Goal: Task Accomplishment & Management: Complete application form

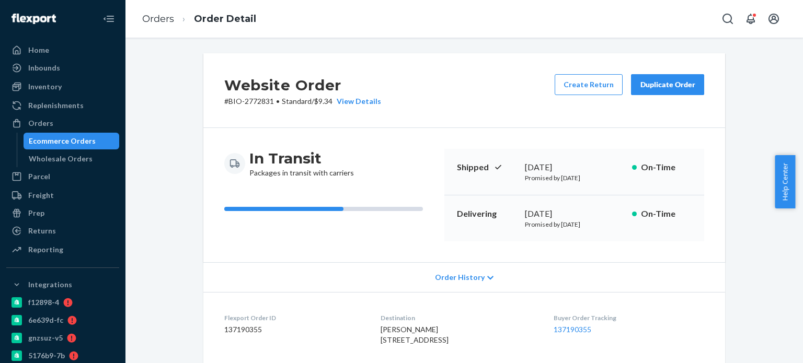
click at [78, 117] on div "Orders" at bounding box center [62, 123] width 111 height 15
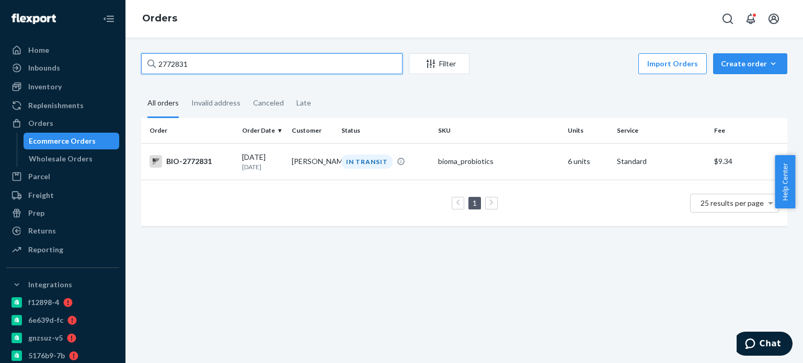
drag, startPoint x: 208, startPoint y: 68, endPoint x: 147, endPoint y: 68, distance: 60.6
click at [147, 68] on div "2772831" at bounding box center [271, 63] width 261 height 21
paste input "65781"
drag, startPoint x: 210, startPoint y: 67, endPoint x: 155, endPoint y: 63, distance: 54.5
click at [155, 63] on div "2657811" at bounding box center [271, 63] width 261 height 21
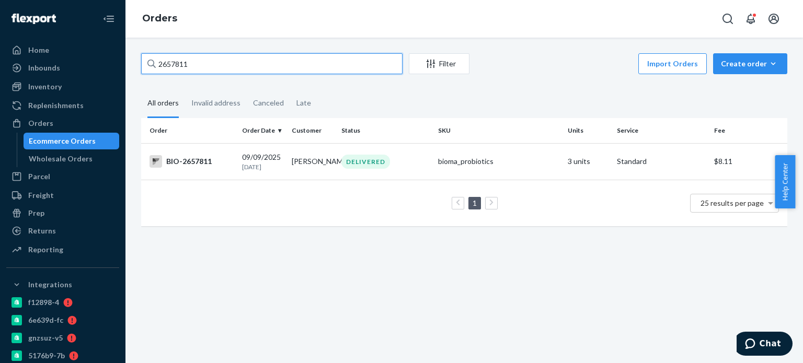
paste input "342527"
type input "2342527"
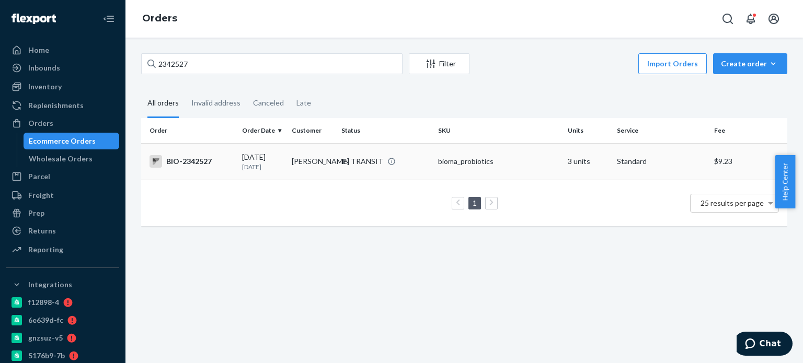
click at [345, 156] on div "IN TRANSIT" at bounding box center [362, 161] width 42 height 10
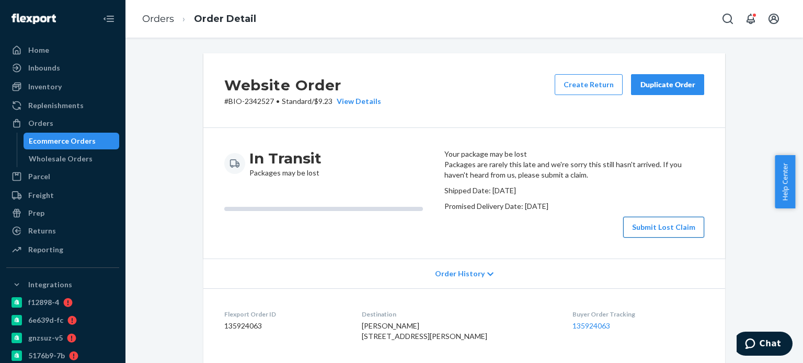
click at [631, 238] on button "Submit Lost Claim" at bounding box center [663, 227] width 81 height 21
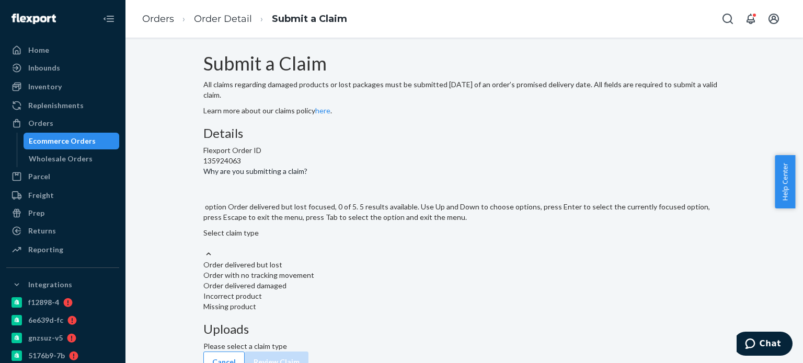
click at [376, 249] on div "Select claim type" at bounding box center [464, 238] width 522 height 21
click at [204, 249] on input "Why are you submitting a claim? option Order delivered but lost focused, 0 of 5…" at bounding box center [203, 243] width 1 height 10
click at [353, 281] on div "Order with no tracking movement" at bounding box center [464, 275] width 522 height 10
click at [204, 249] on input "Why are you submitting a claim? option Order with no tracking movement focused,…" at bounding box center [203, 243] width 1 height 10
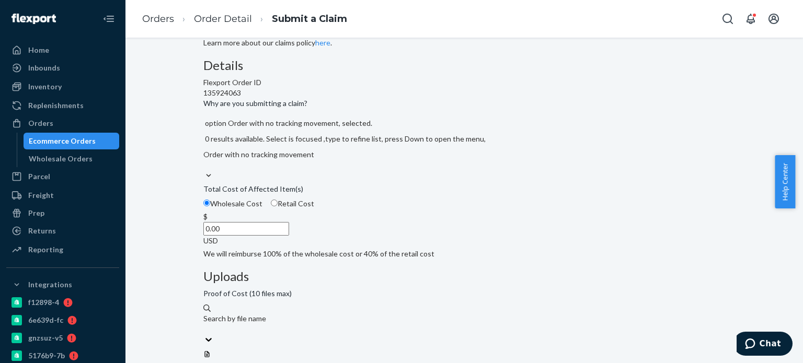
scroll to position [105, 0]
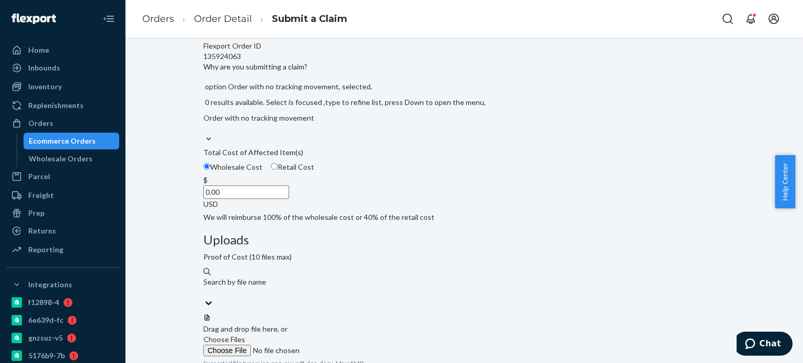
click at [245, 335] on span "Choose Files" at bounding box center [224, 339] width 42 height 9
click at [345, 345] on input "Choose Files" at bounding box center [274, 350] width 142 height 11
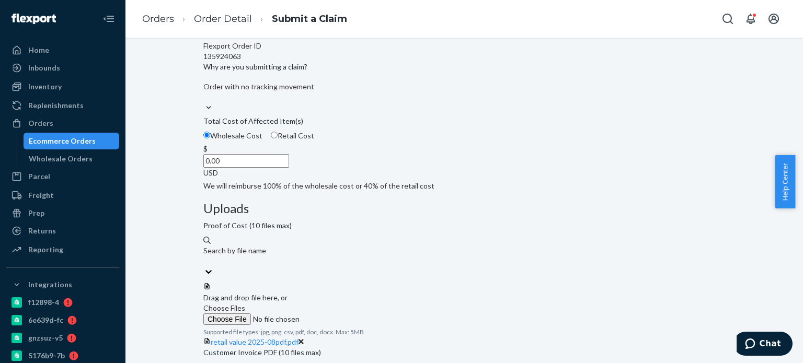
click at [289, 168] on input "0.00" at bounding box center [246, 161] width 86 height 14
paste input "23.12"
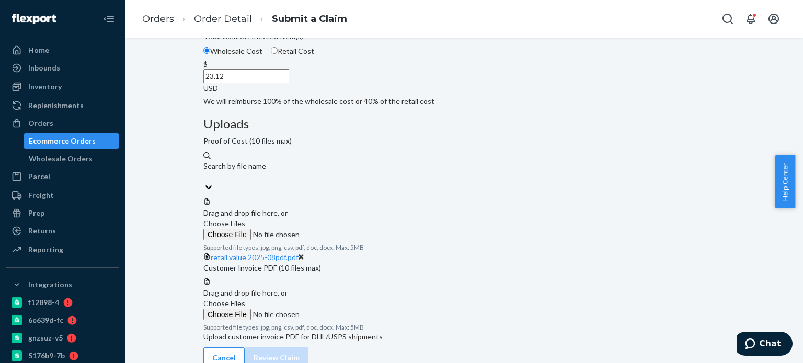
scroll to position [220, 0]
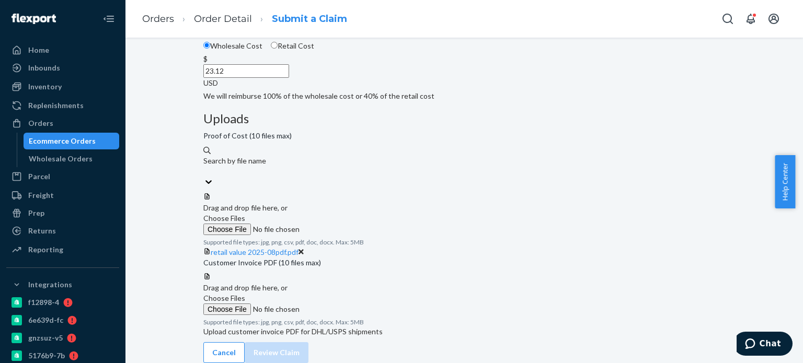
type input "23.12"
click at [245, 294] on span "Choose Files" at bounding box center [224, 298] width 42 height 9
click at [345, 304] on input "Choose Files" at bounding box center [274, 309] width 142 height 11
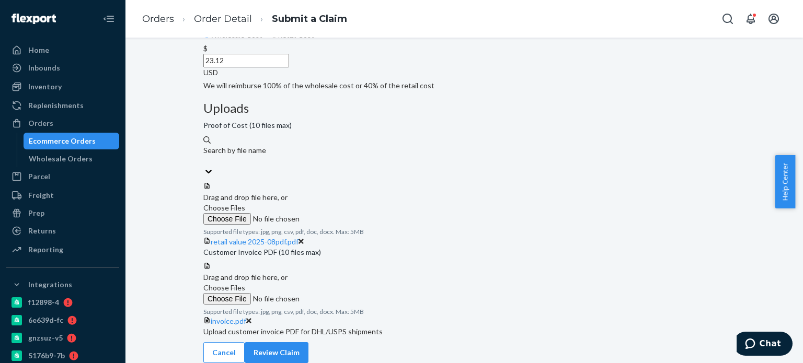
scroll to position [260, 0]
click at [308, 342] on button "Review Claim" at bounding box center [277, 352] width 64 height 21
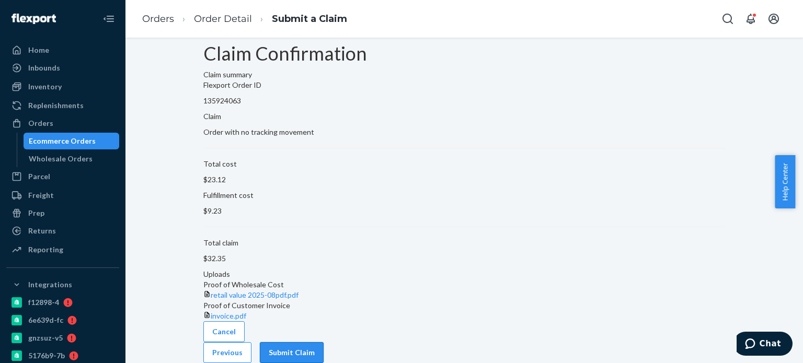
click at [324, 342] on button "Submit Claim" at bounding box center [292, 352] width 64 height 21
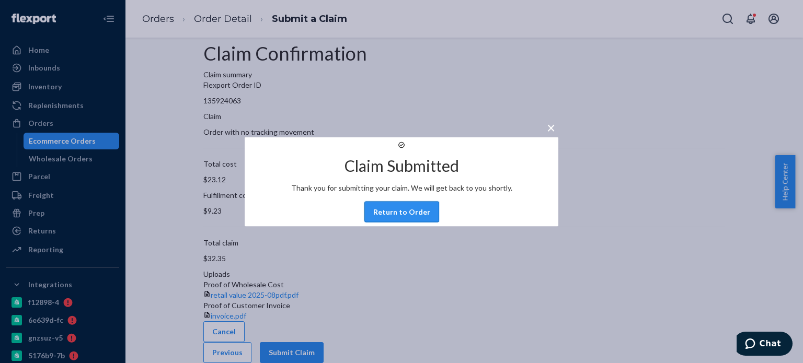
click at [391, 219] on button "Return to Order" at bounding box center [401, 211] width 75 height 21
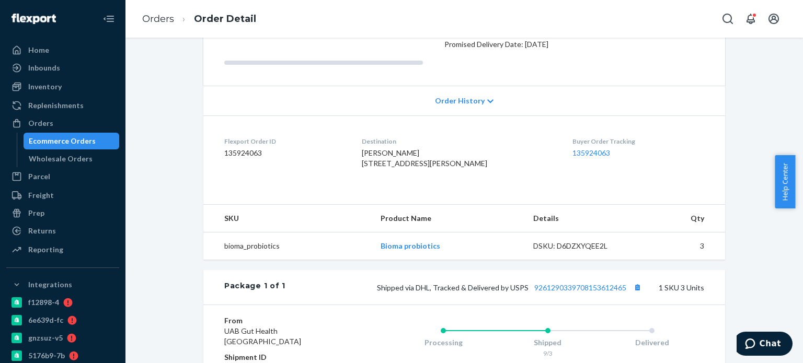
scroll to position [157, 0]
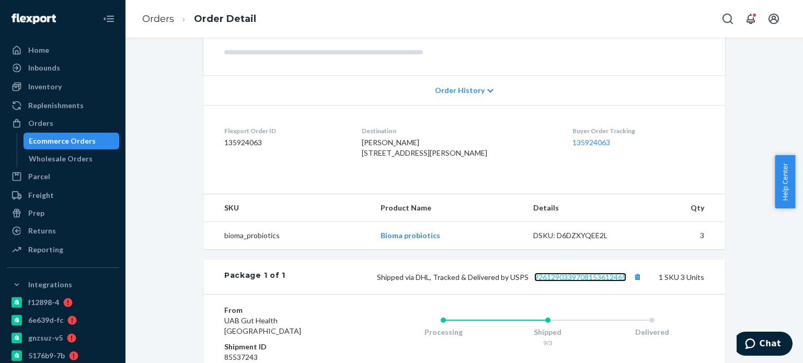
click at [577, 282] on link "9261290339708153612465" at bounding box center [580, 277] width 92 height 9
